Goal: Transaction & Acquisition: Subscribe to service/newsletter

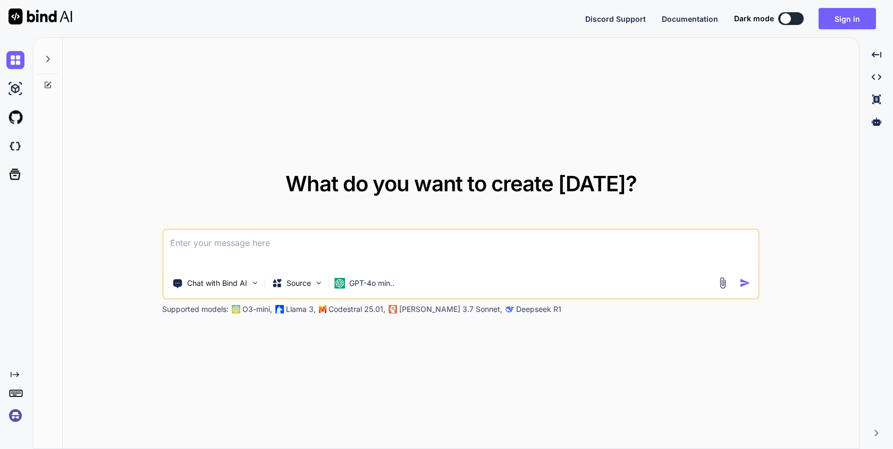
click at [497, 84] on div "What do you want to create [DATE]? Chat with Bind AI Source GPT-4o min.. Suppor…" at bounding box center [461, 244] width 796 height 412
click at [278, 249] on textarea at bounding box center [461, 249] width 594 height 39
drag, startPoint x: 831, startPoint y: 21, endPoint x: 291, endPoint y: 184, distance: 564.9
click at [291, 184] on div "Discord Support Documentation Dark mode Sign in Created with Pixso. Created wit…" at bounding box center [446, 224] width 893 height 449
click at [15, 114] on img at bounding box center [15, 117] width 18 height 18
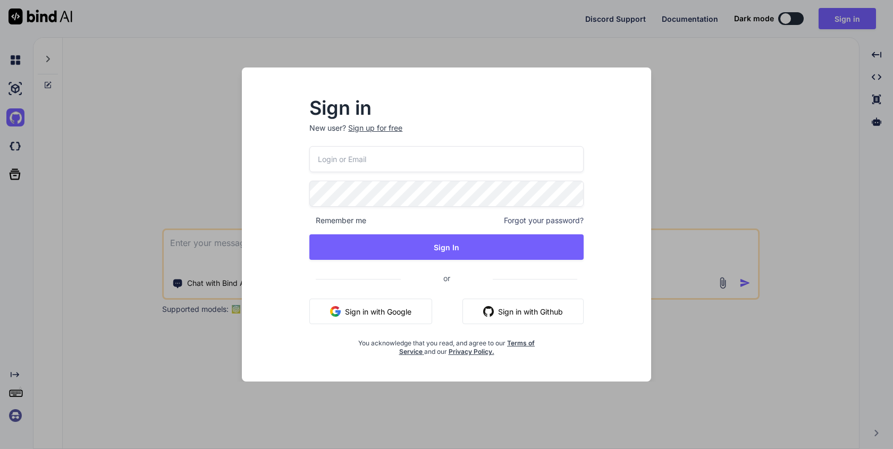
click at [528, 310] on button "Sign in with Github" at bounding box center [522, 312] width 121 height 26
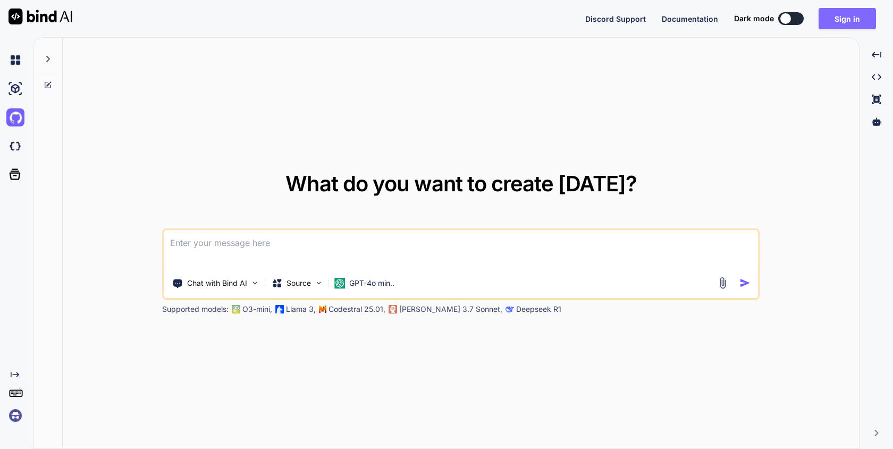
click at [848, 24] on button "Sign in" at bounding box center [846, 18] width 57 height 21
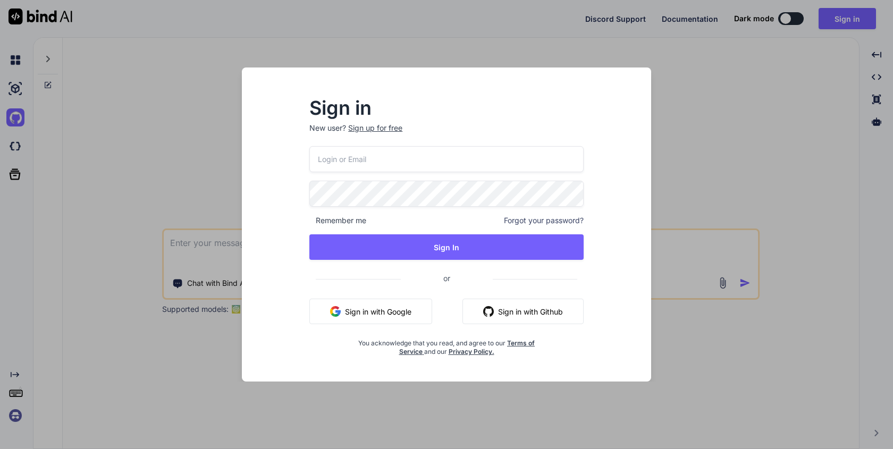
click at [507, 310] on button "Sign in with Github" at bounding box center [522, 312] width 121 height 26
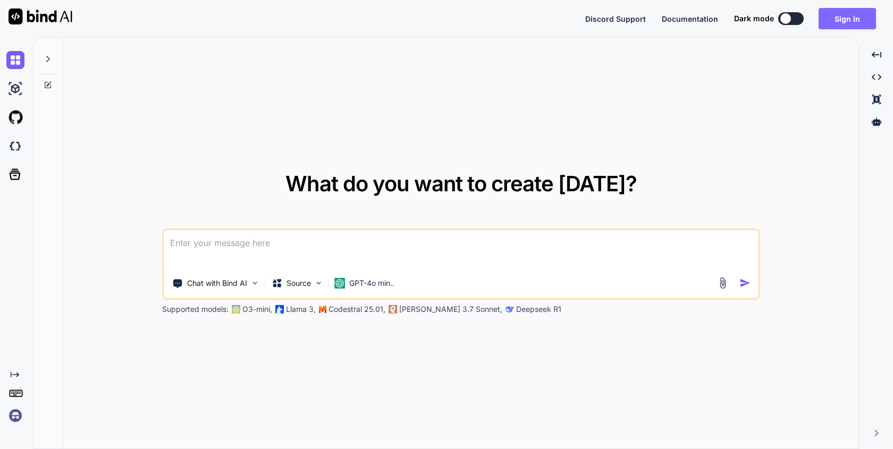
click at [835, 28] on button "Sign in" at bounding box center [846, 18] width 57 height 21
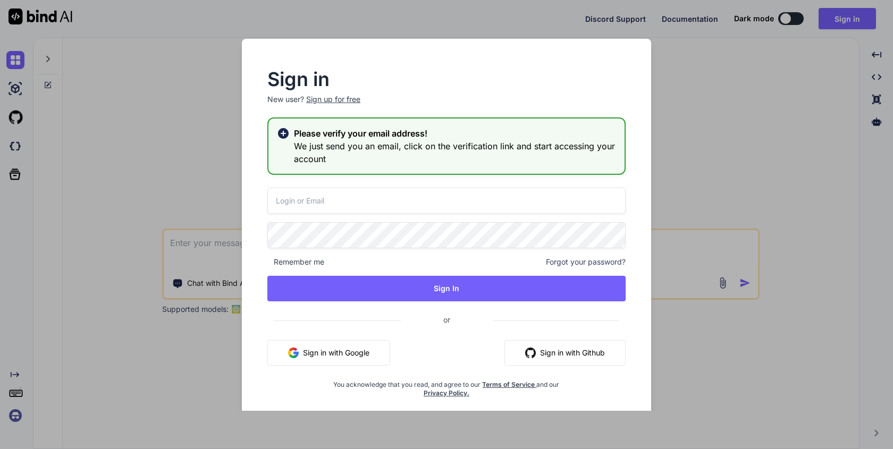
click at [552, 358] on button "Sign in with Github" at bounding box center [564, 353] width 121 height 26
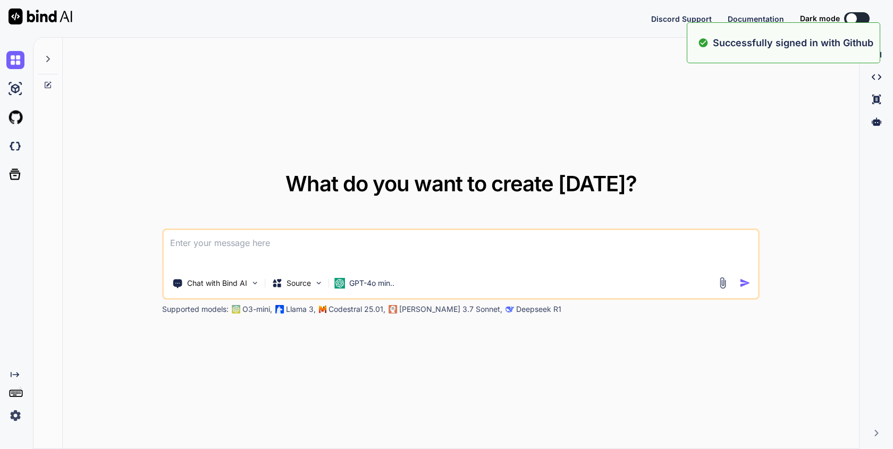
click at [669, 136] on div "What do you want to create [DATE]? Chat with Bind AI Source GPT-4o min.. Suppor…" at bounding box center [461, 244] width 796 height 412
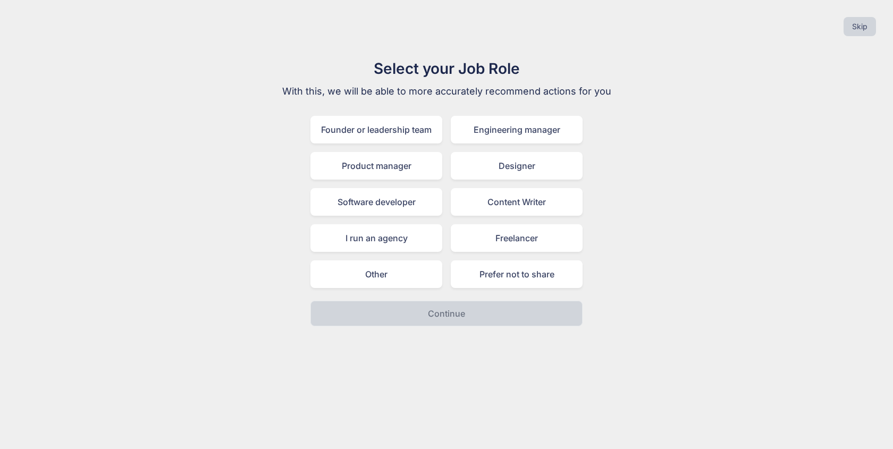
click at [651, 148] on div "Select your Job Role With this, we will be able to more accurately recommend ac…" at bounding box center [447, 191] width 876 height 269
click at [386, 203] on div "Software developer" at bounding box center [376, 202] width 132 height 28
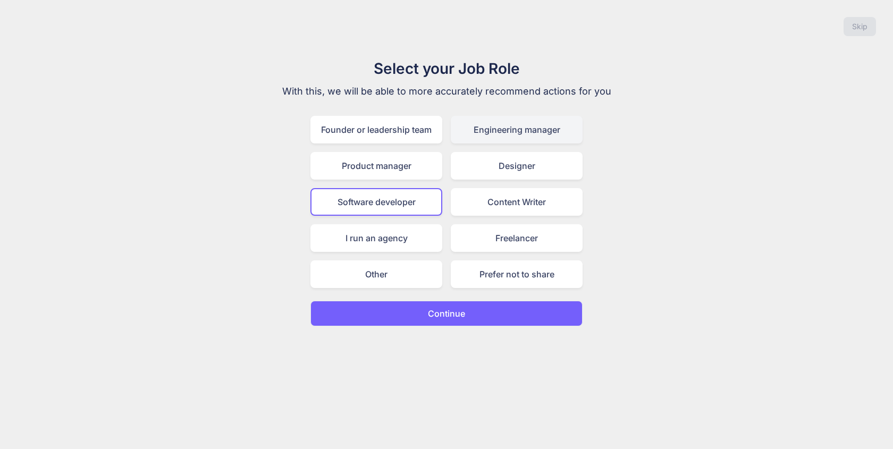
click at [541, 129] on div "Engineering manager" at bounding box center [517, 130] width 132 height 28
click at [405, 206] on div "Software developer" at bounding box center [376, 202] width 132 height 28
click at [439, 310] on p "Continue" at bounding box center [446, 313] width 37 height 13
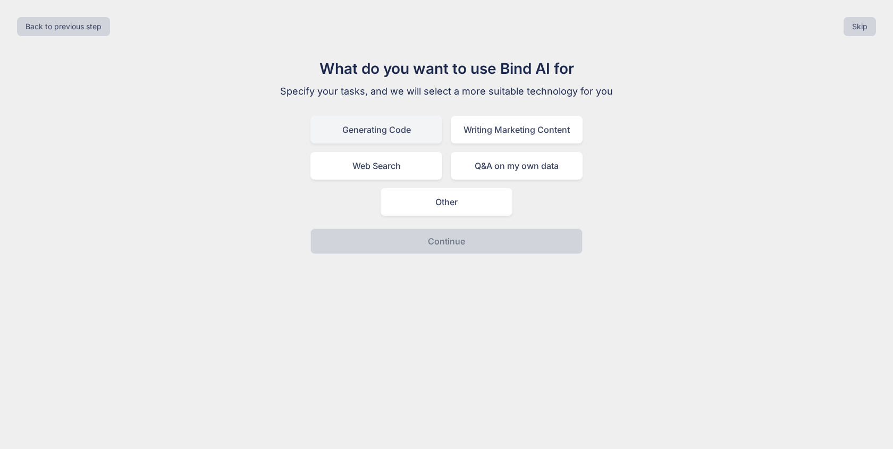
click at [379, 142] on div "Generating Code" at bounding box center [376, 130] width 132 height 28
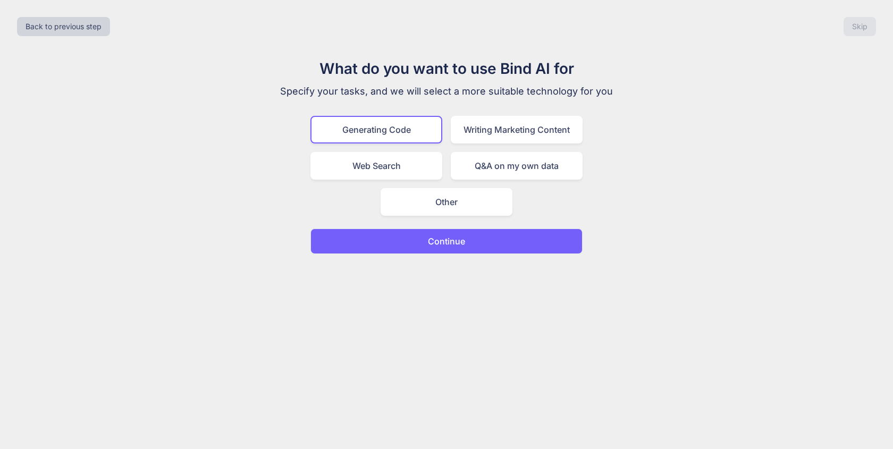
click at [414, 236] on button "Continue" at bounding box center [446, 241] width 272 height 26
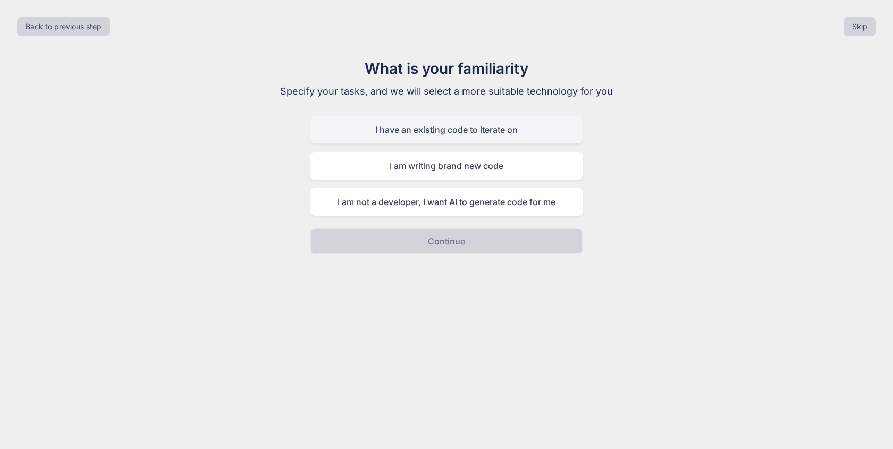
click at [431, 136] on div "I have an existing code to iterate on" at bounding box center [446, 130] width 272 height 28
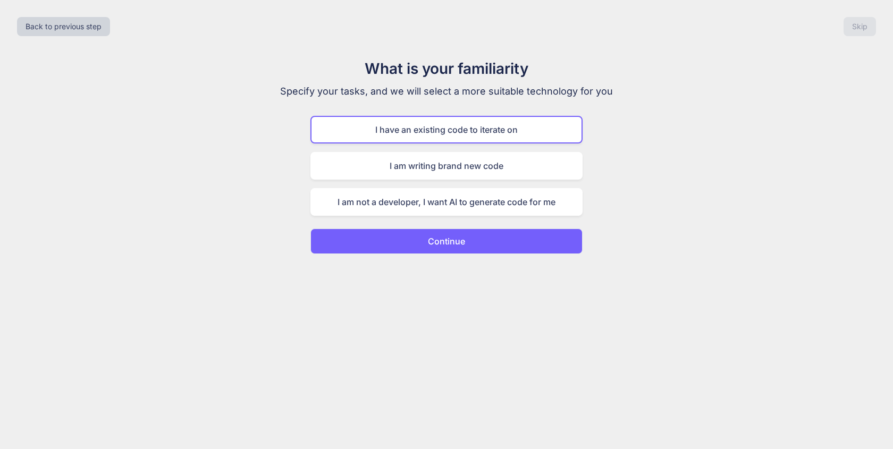
click at [444, 242] on p "Continue" at bounding box center [446, 241] width 37 height 13
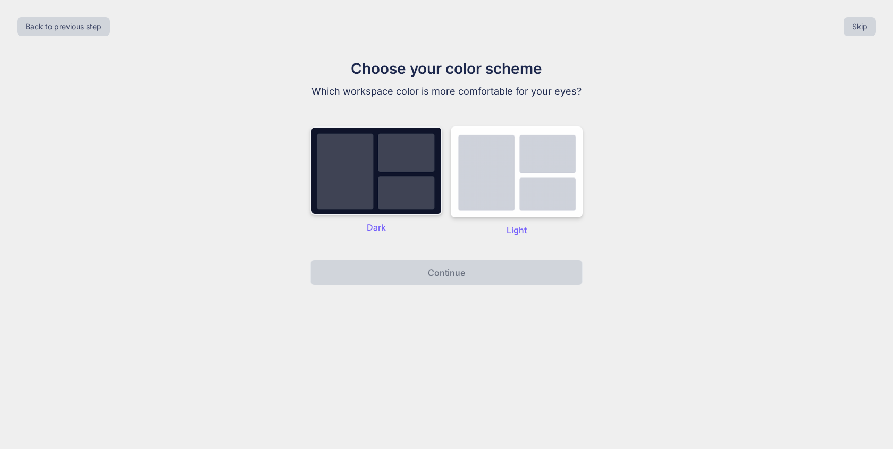
click at [415, 170] on img at bounding box center [376, 170] width 132 height 88
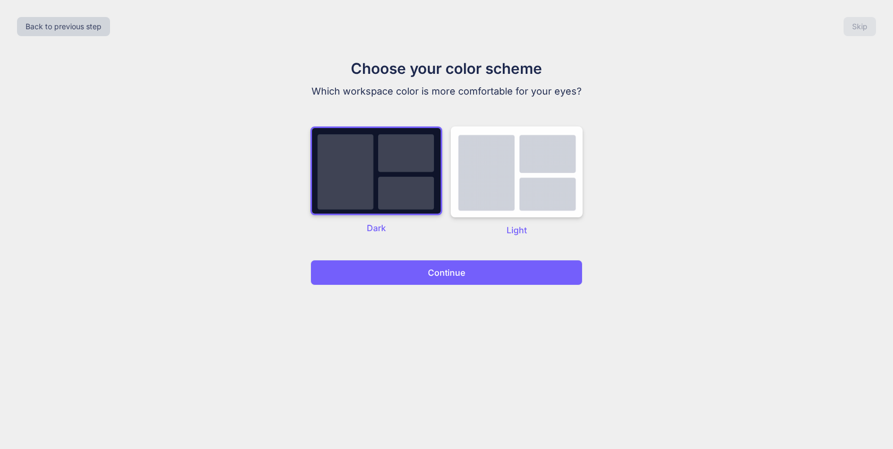
click at [460, 274] on p "Continue" at bounding box center [446, 272] width 37 height 13
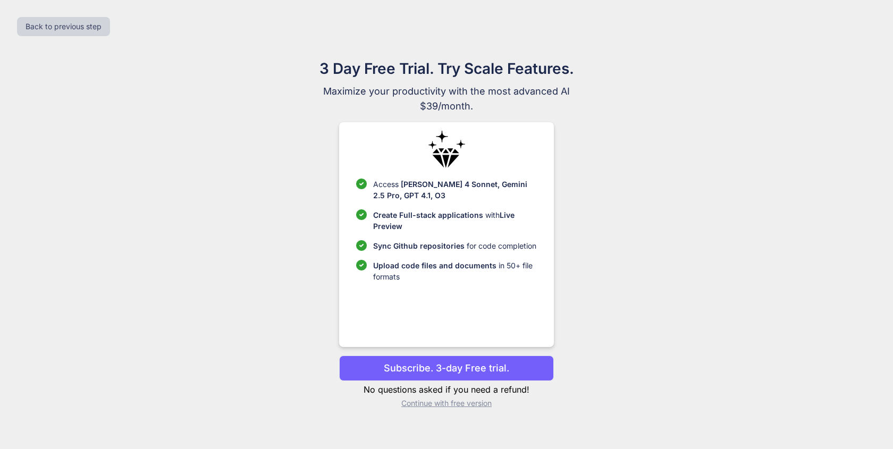
click at [439, 408] on p "Continue with free version" at bounding box center [446, 403] width 214 height 11
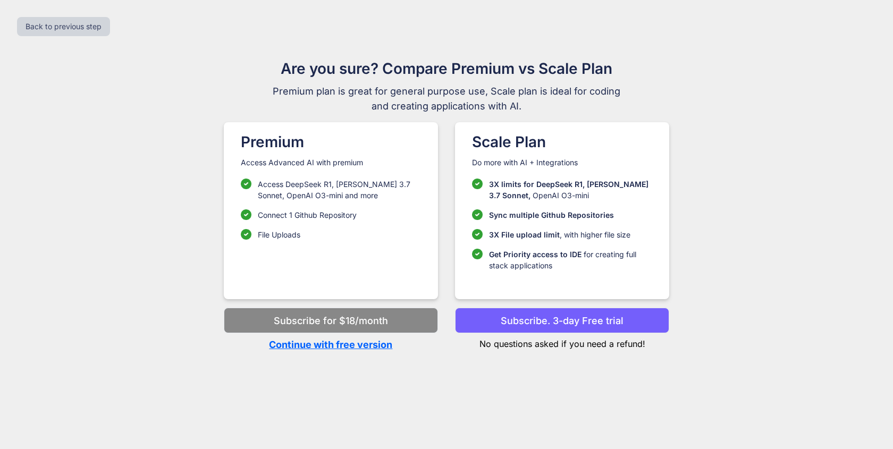
click at [326, 344] on p "Continue with free version" at bounding box center [331, 344] width 214 height 14
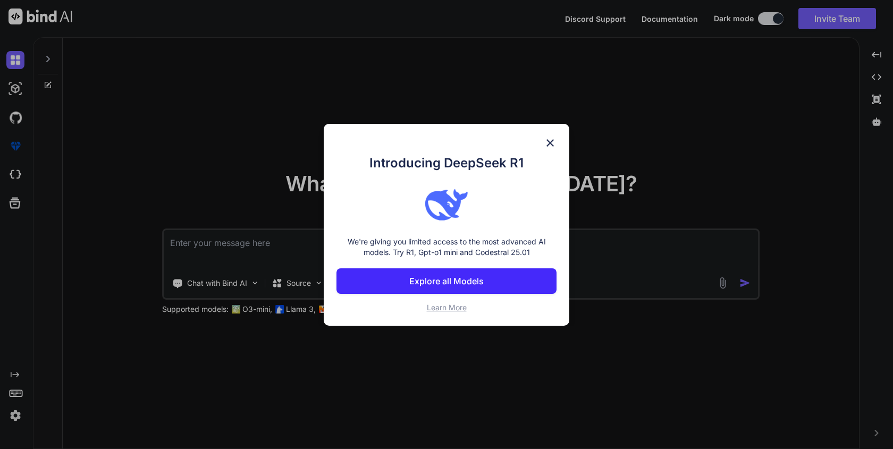
click at [553, 141] on img at bounding box center [550, 143] width 13 height 13
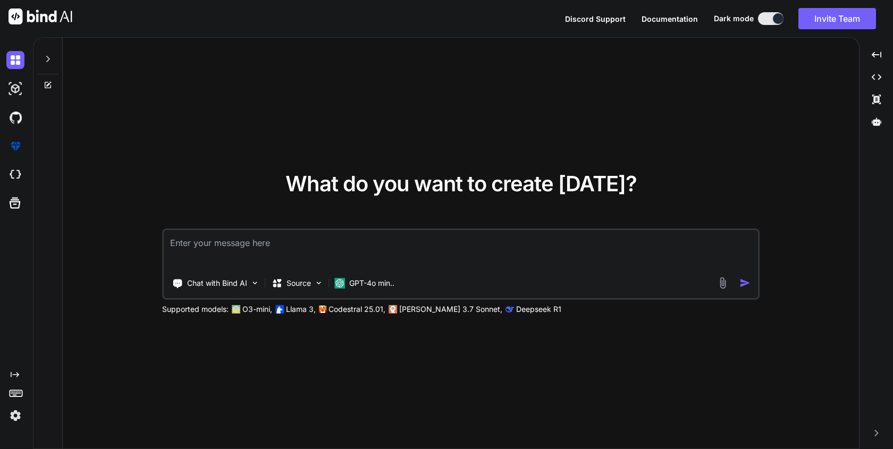
click at [213, 245] on textarea at bounding box center [461, 249] width 594 height 39
click at [18, 120] on img at bounding box center [15, 117] width 18 height 18
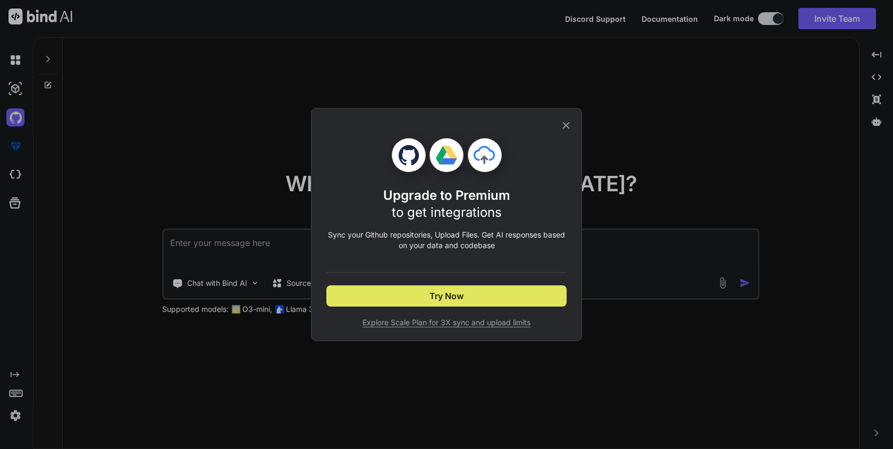
click at [461, 297] on span "Try Now" at bounding box center [446, 296] width 34 height 13
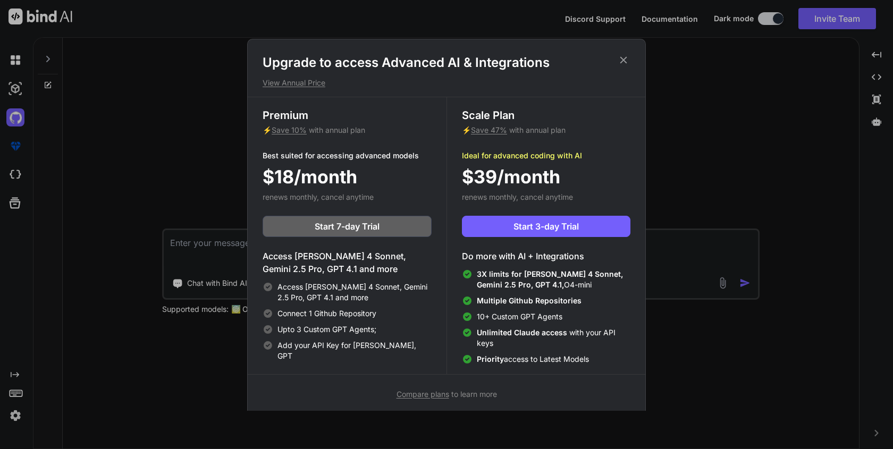
click at [593, 130] on p "⚡ Save 47% with annual plan" at bounding box center [546, 130] width 168 height 11
click at [624, 60] on icon at bounding box center [623, 60] width 12 height 12
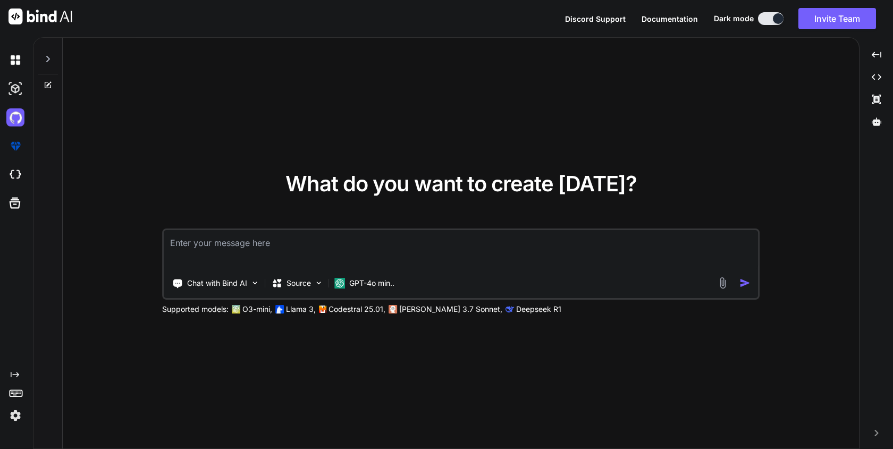
click at [471, 258] on textarea at bounding box center [461, 249] width 594 height 39
click at [302, 278] on p "Source" at bounding box center [298, 283] width 24 height 11
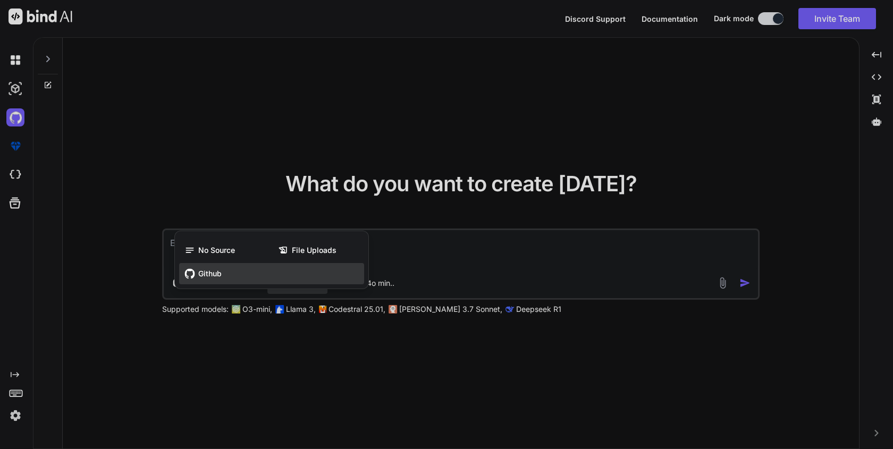
click at [198, 273] on span "Github" at bounding box center [209, 273] width 23 height 11
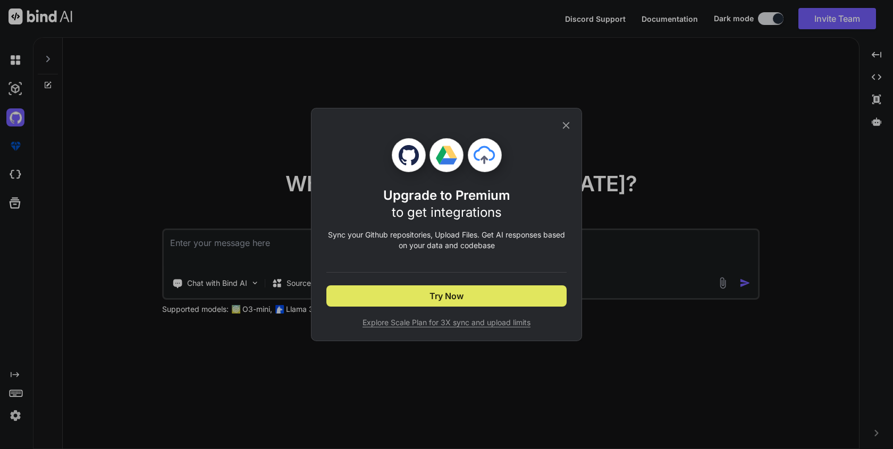
click at [436, 294] on span "Try Now" at bounding box center [446, 296] width 34 height 13
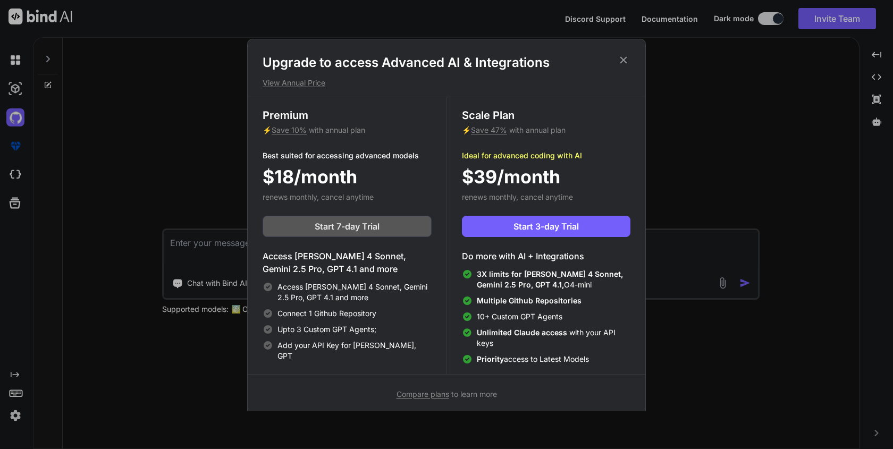
scroll to position [5, 0]
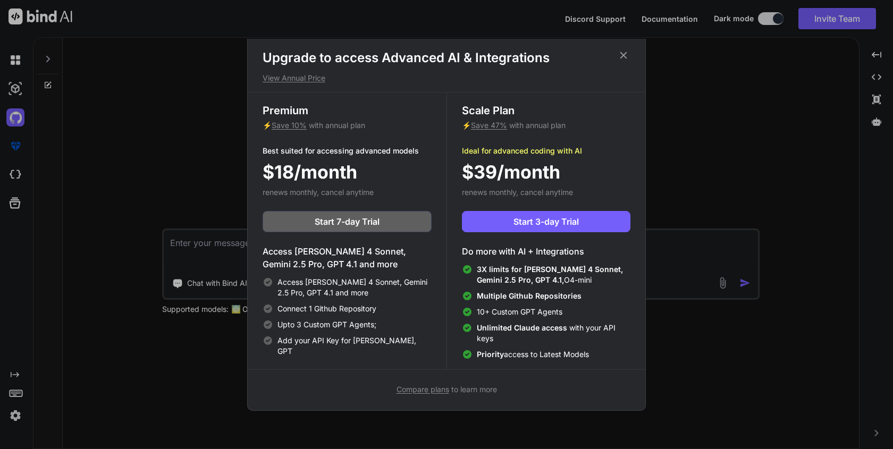
click at [443, 394] on div "Compare plans to learn more" at bounding box center [446, 389] width 397 height 13
click at [436, 386] on span "Compare plans" at bounding box center [422, 389] width 53 height 9
click at [629, 52] on icon at bounding box center [623, 55] width 12 height 12
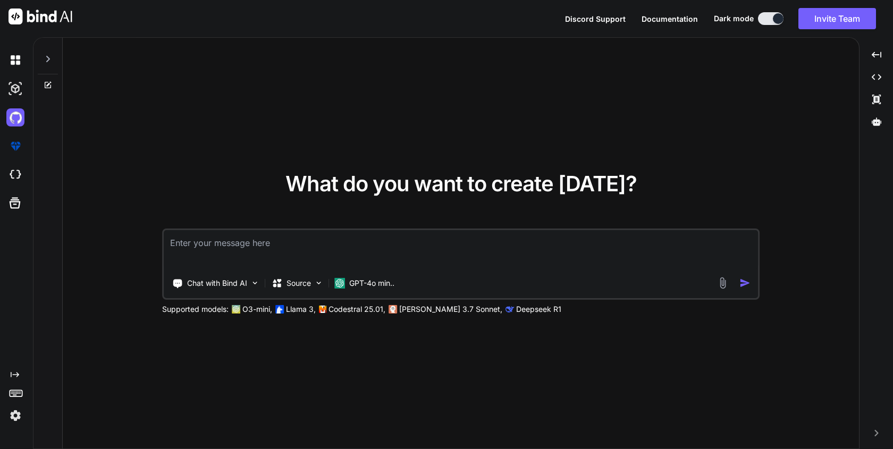
click at [331, 252] on textarea at bounding box center [461, 249] width 594 height 39
paste textarea "Session-Based Versioning"
type textarea "Session-Based Versioning"
paste textarea "Session-Based Versioning"
click at [238, 242] on textarea "Session-Based Versioning" at bounding box center [461, 249] width 594 height 39
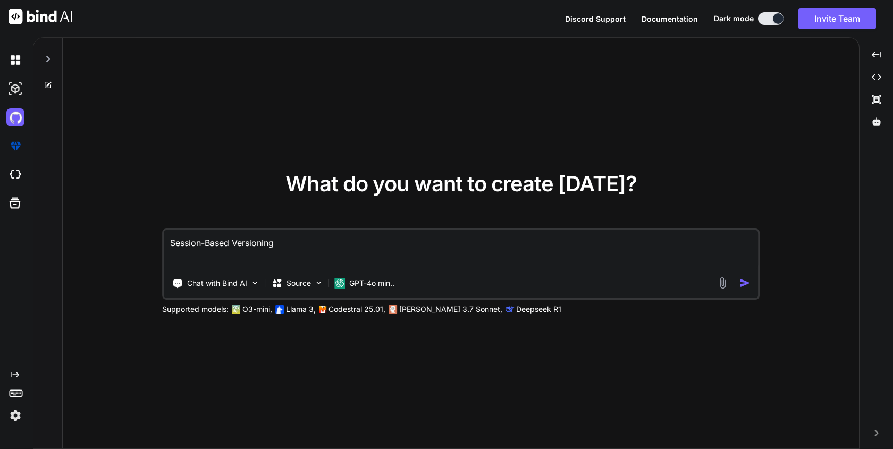
click at [288, 245] on textarea "Session-Based Versioning" at bounding box center [461, 249] width 594 height 39
click at [223, 241] on textarea "file Session-Based Versioning" at bounding box center [461, 249] width 594 height 39
click at [289, 241] on textarea "file Session-Based Versioning" at bounding box center [461, 249] width 594 height 39
click at [344, 248] on textarea "file Session-Based Versioning" at bounding box center [461, 249] width 594 height 39
paste textarea "each document to be save for new version as session-based versioning, and file …"
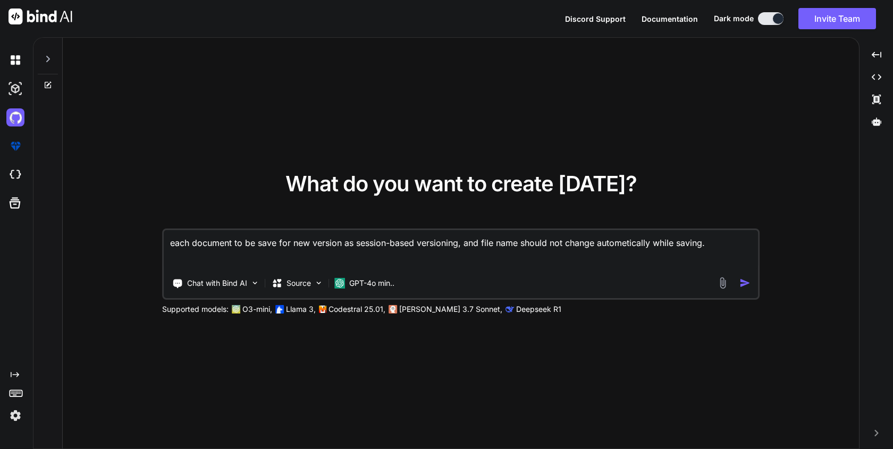
type textarea "each document to be save for new version as session-based versioning, and file …"
click at [16, 64] on img at bounding box center [15, 60] width 18 height 18
click at [18, 418] on img at bounding box center [15, 415] width 18 height 18
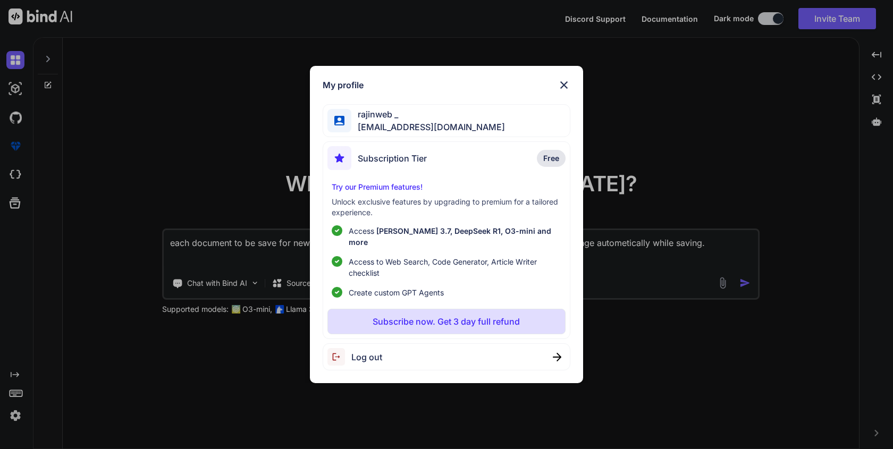
click at [452, 315] on p "Subscribe now. Get 3 day full refund" at bounding box center [445, 321] width 147 height 13
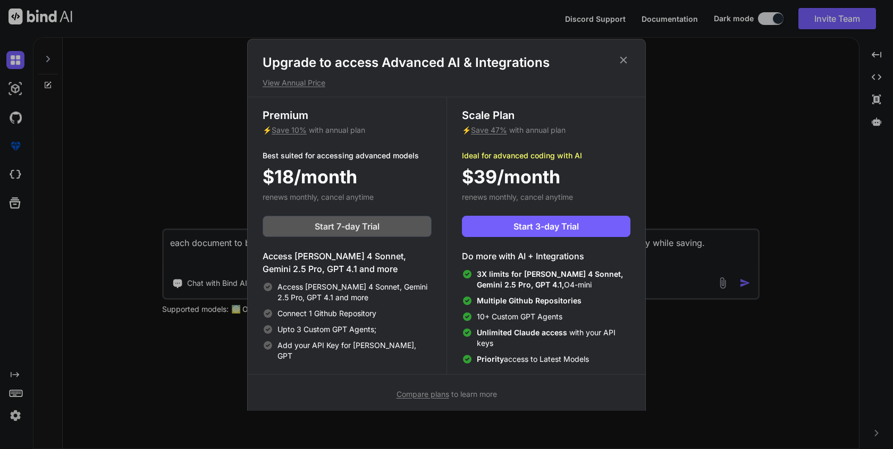
click at [381, 224] on button "Start 7-day Trial" at bounding box center [346, 226] width 169 height 21
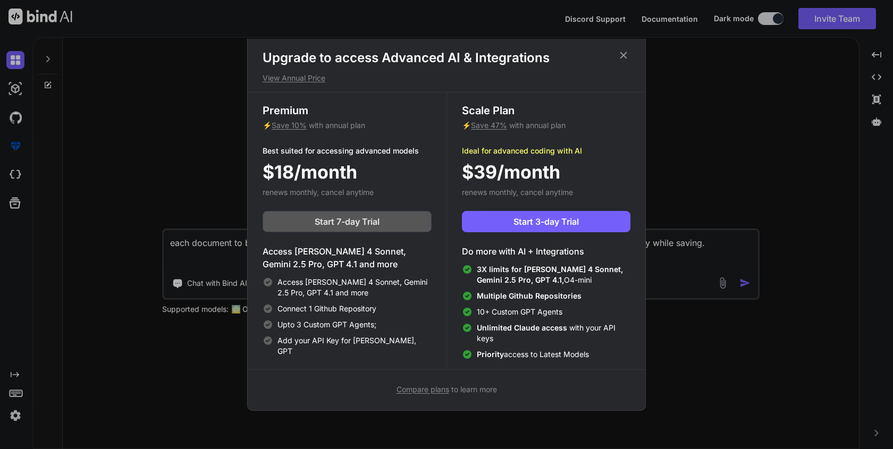
scroll to position [0, 0]
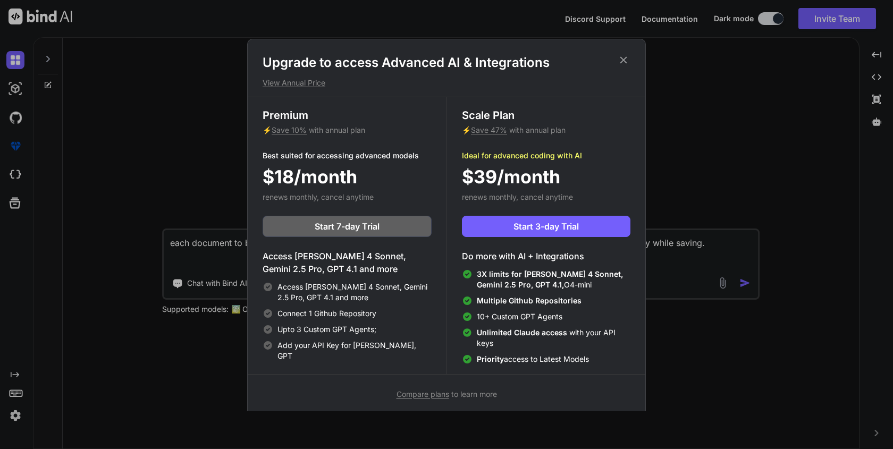
click at [616, 57] on h1 "Upgrade to access Advanced AI & Integrations" at bounding box center [446, 62] width 368 height 17
click at [617, 57] on icon at bounding box center [623, 60] width 12 height 12
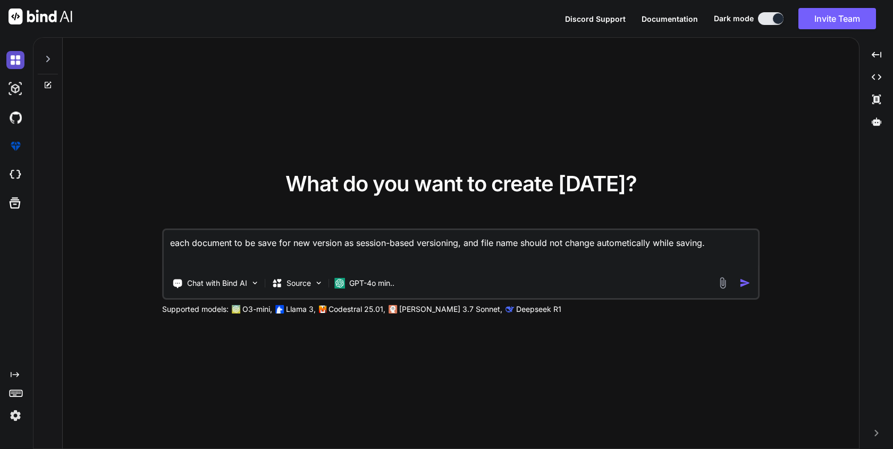
click at [17, 63] on img at bounding box center [15, 60] width 18 height 18
click at [24, 15] on img at bounding box center [41, 17] width 64 height 16
click at [530, 268] on textarea "each document to be save for new version as session-based versioning, and file …" at bounding box center [461, 249] width 594 height 39
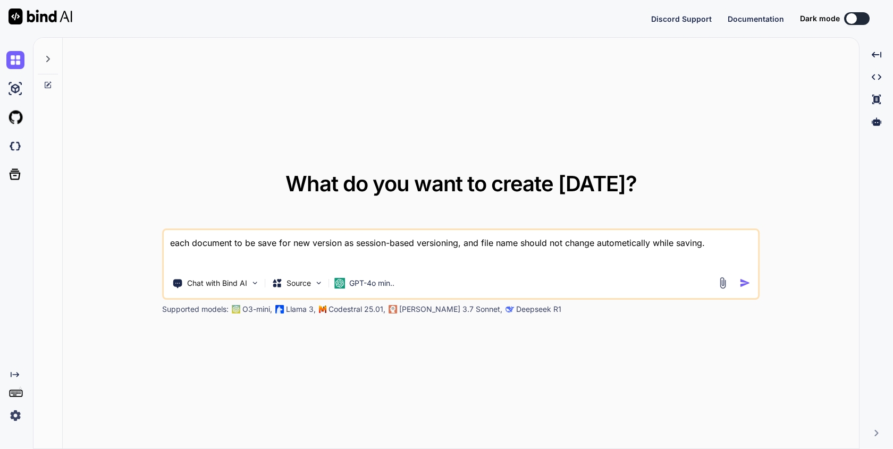
click at [456, 67] on div "What do you want to create today? each document to be save for new version as s…" at bounding box center [461, 244] width 796 height 412
click at [12, 415] on img at bounding box center [15, 415] width 18 height 18
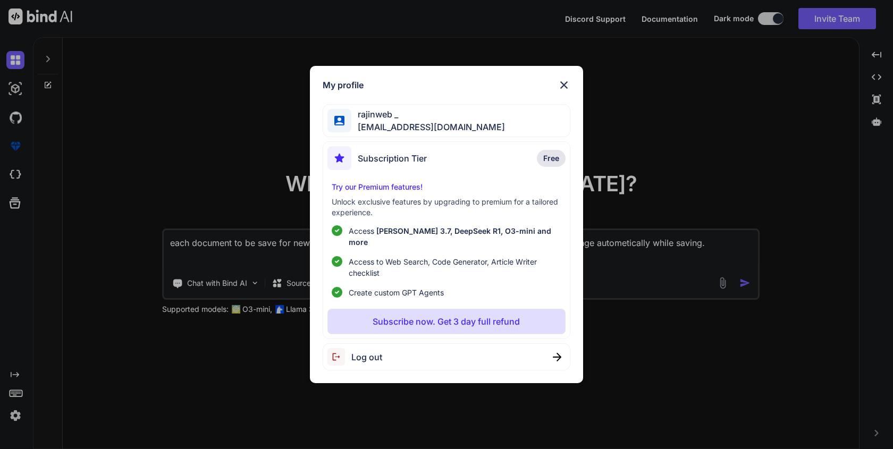
click at [429, 346] on div "Log out" at bounding box center [445, 356] width 247 height 27
type textarea "x"
